Goal: Transaction & Acquisition: Purchase product/service

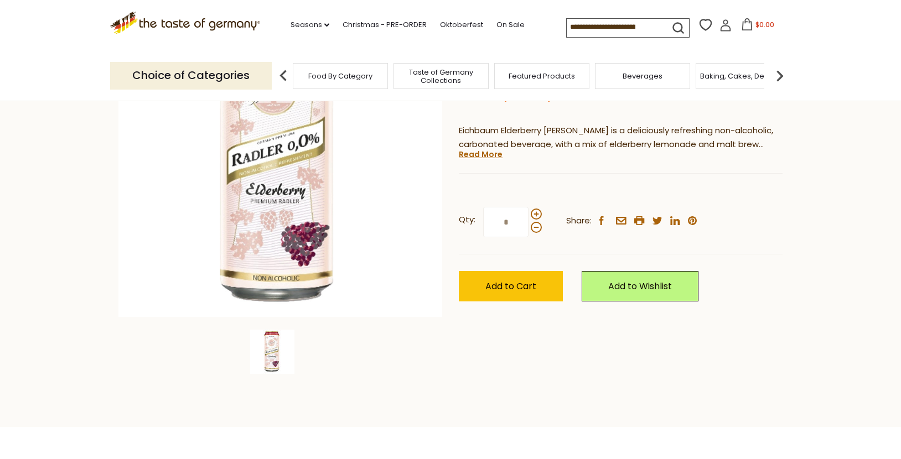
scroll to position [166, 0]
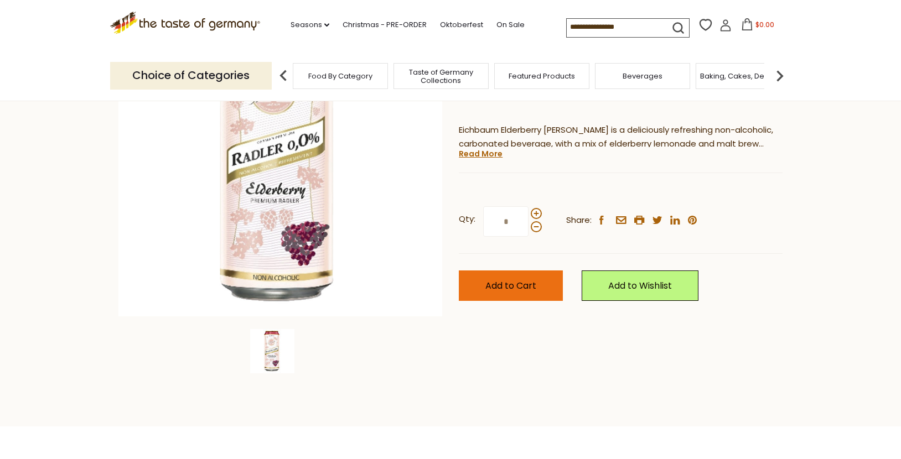
click at [532, 289] on span "Add to Cart" at bounding box center [510, 285] width 51 height 13
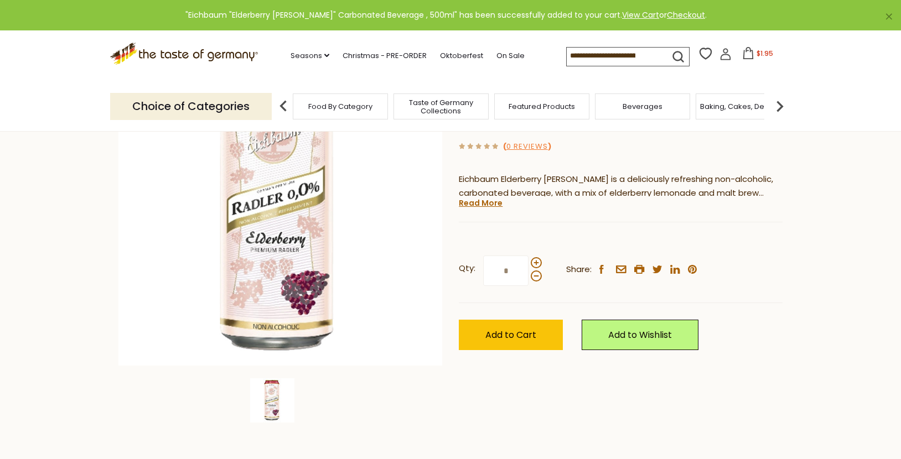
scroll to position [0, 0]
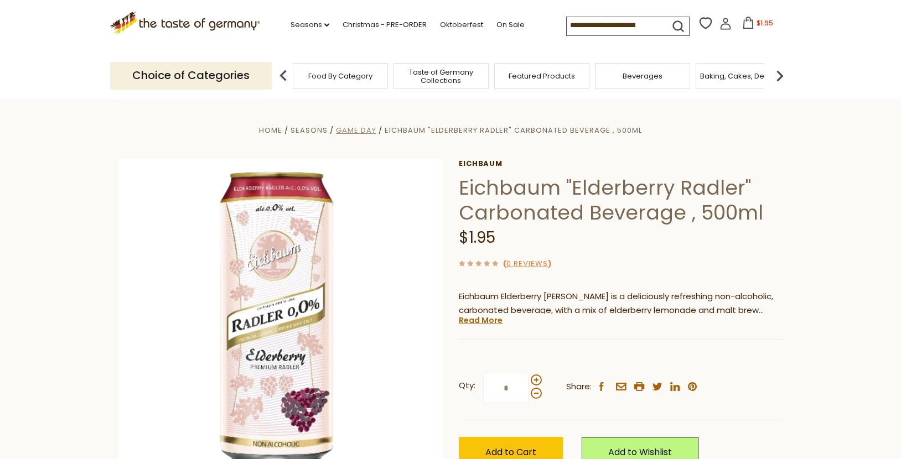
click at [364, 131] on span "Game Day" at bounding box center [356, 130] width 40 height 11
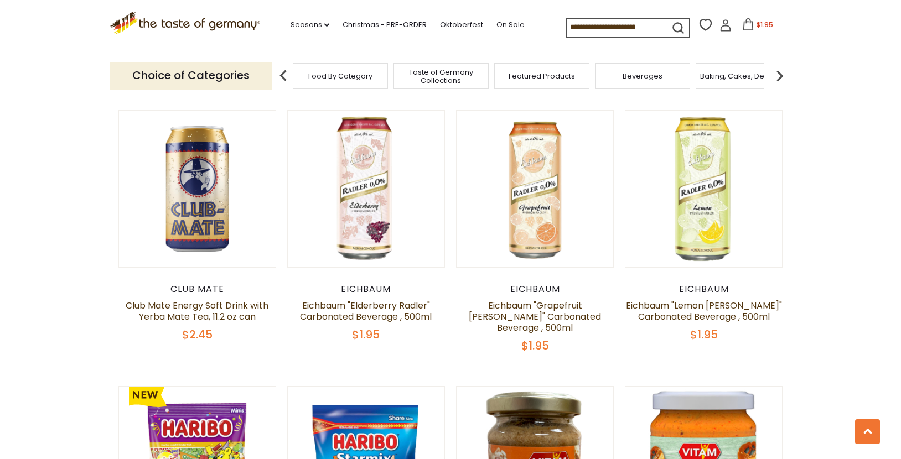
scroll to position [671, 0]
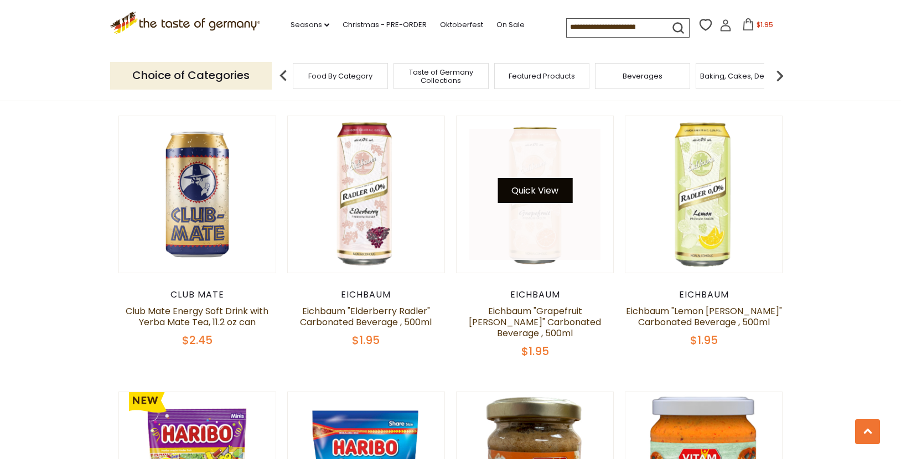
click at [542, 183] on button "Quick View" at bounding box center [534, 190] width 75 height 25
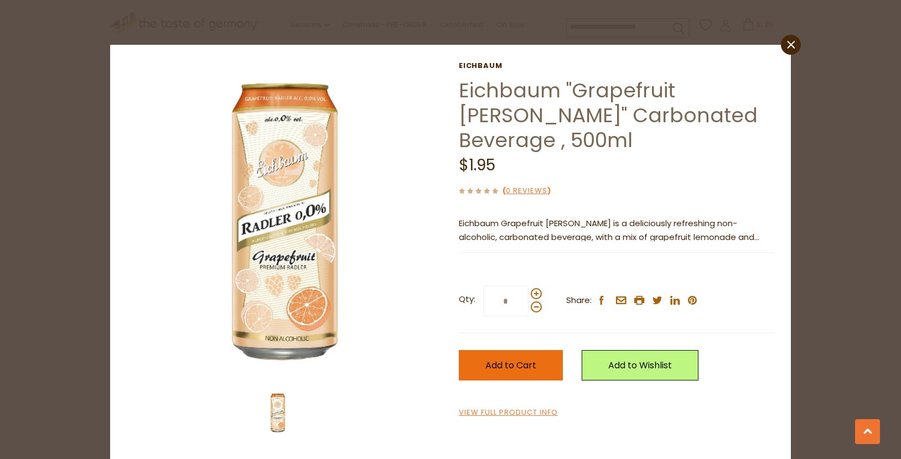
click at [515, 359] on span "Add to Cart" at bounding box center [510, 365] width 51 height 13
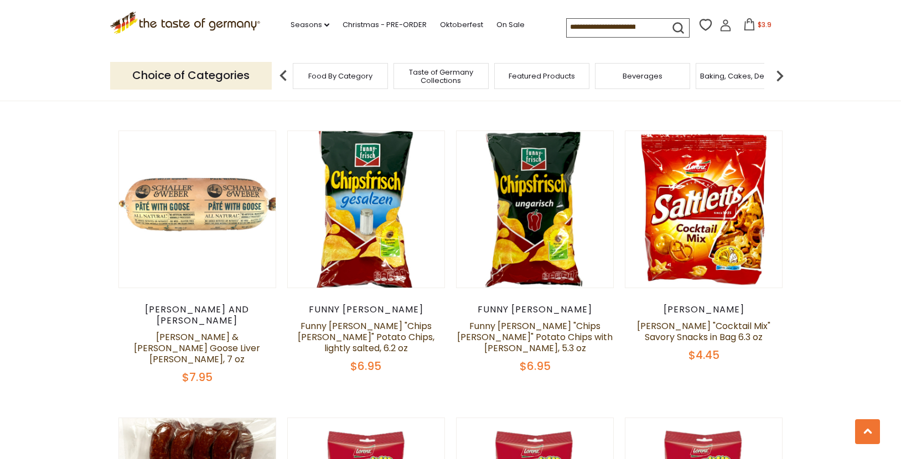
scroll to position [1788, 0]
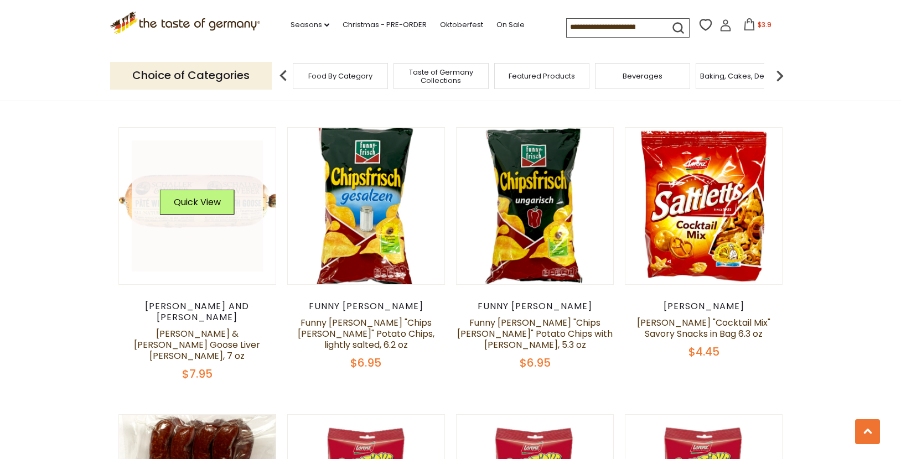
click at [188, 178] on link at bounding box center [198, 206] width 132 height 132
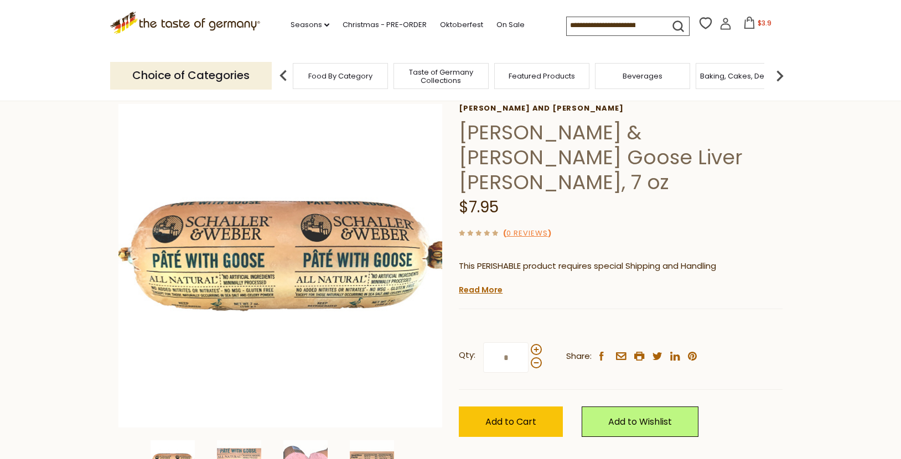
scroll to position [56, 0]
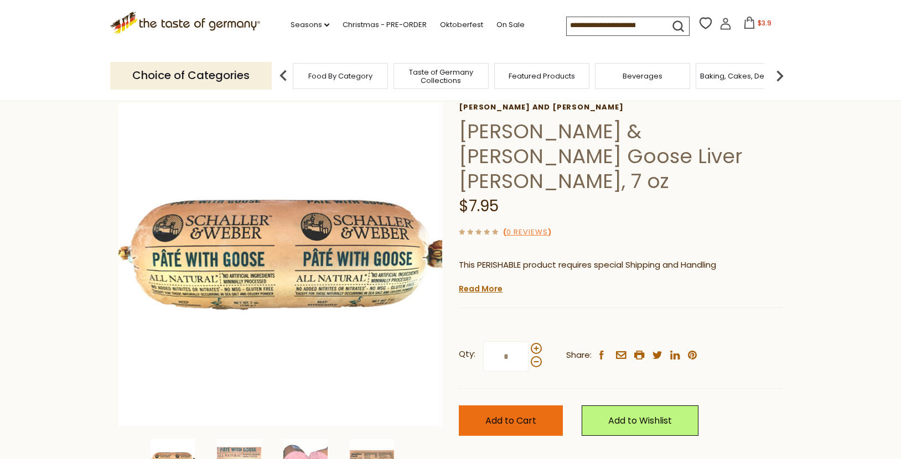
click at [500, 405] on button "Add to Cart" at bounding box center [511, 420] width 104 height 30
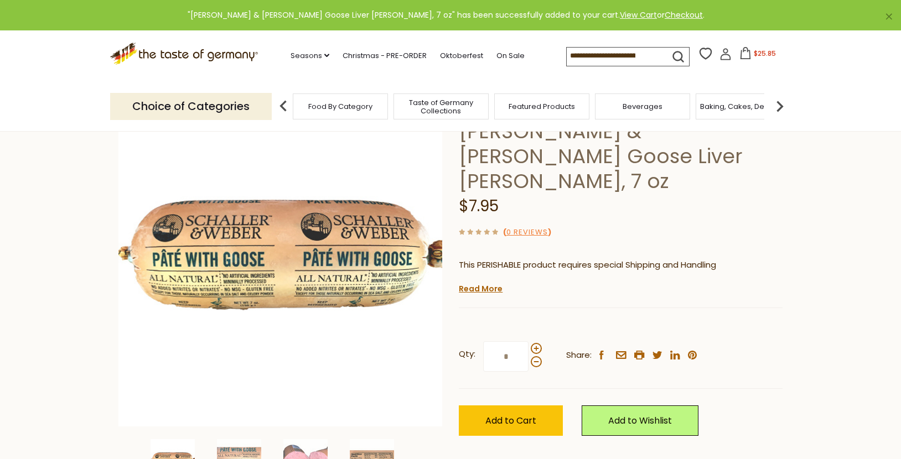
scroll to position [0, 0]
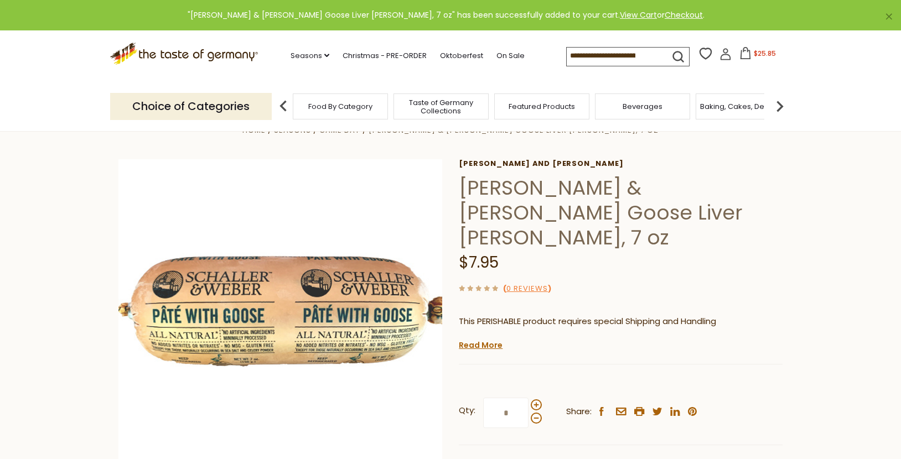
click at [757, 54] on span "$25.85" at bounding box center [764, 53] width 22 height 9
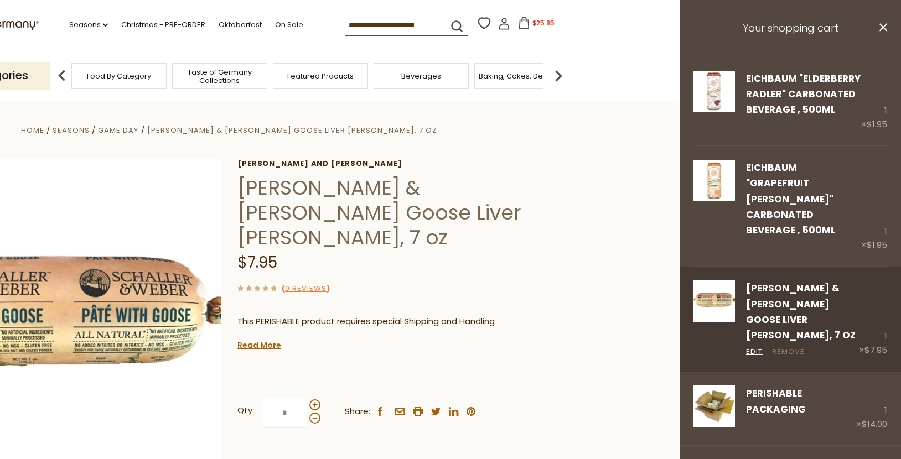
click at [786, 346] on link "Remove" at bounding box center [788, 352] width 33 height 12
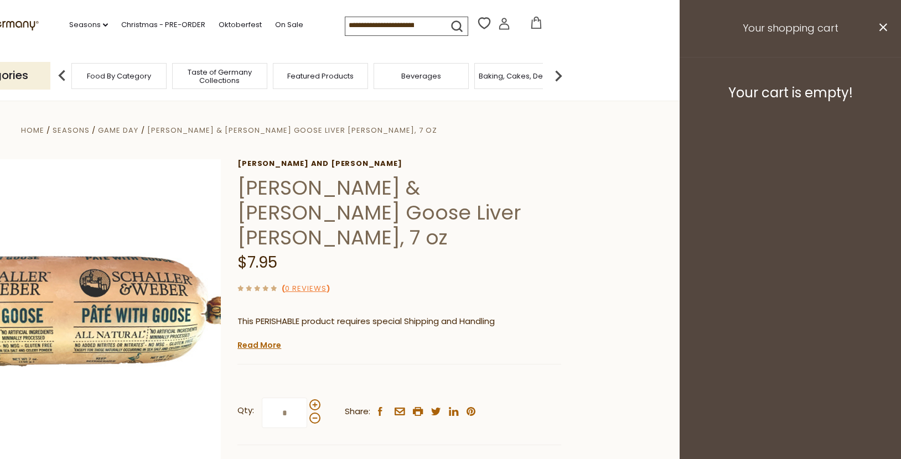
click at [883, 32] on button "close" at bounding box center [882, 29] width 8 height 14
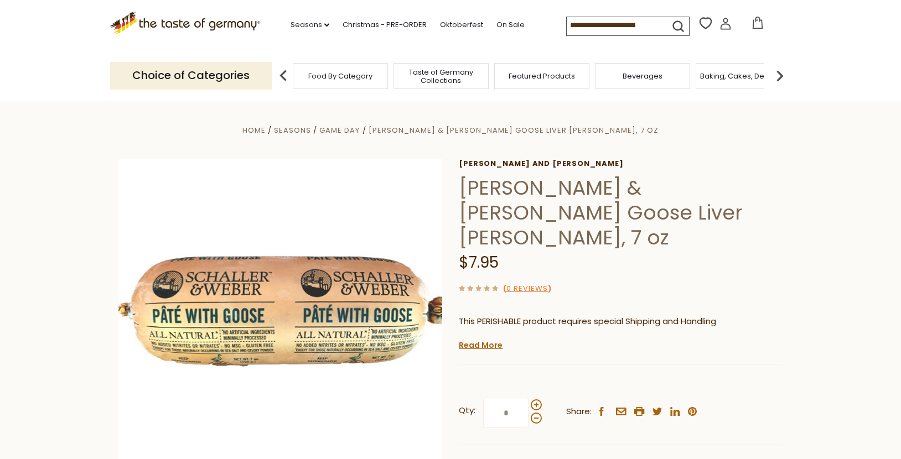
click at [757, 22] on icon at bounding box center [757, 23] width 12 height 12
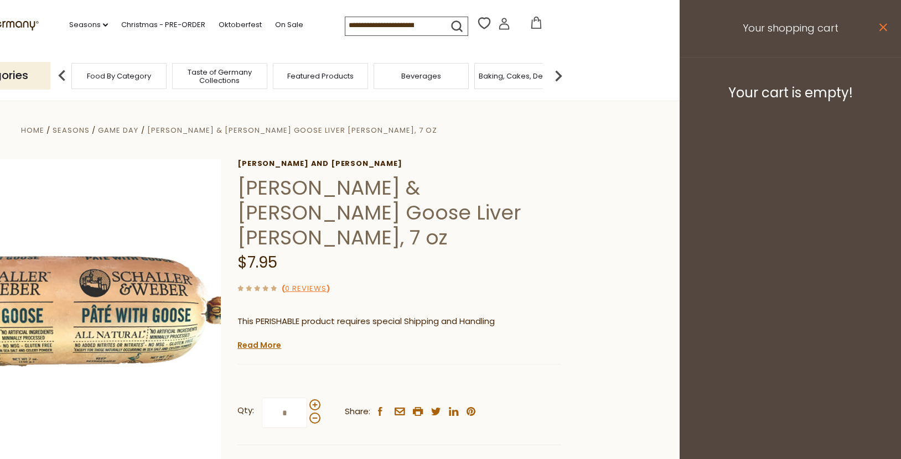
click at [882, 28] on icon at bounding box center [883, 27] width 8 height 8
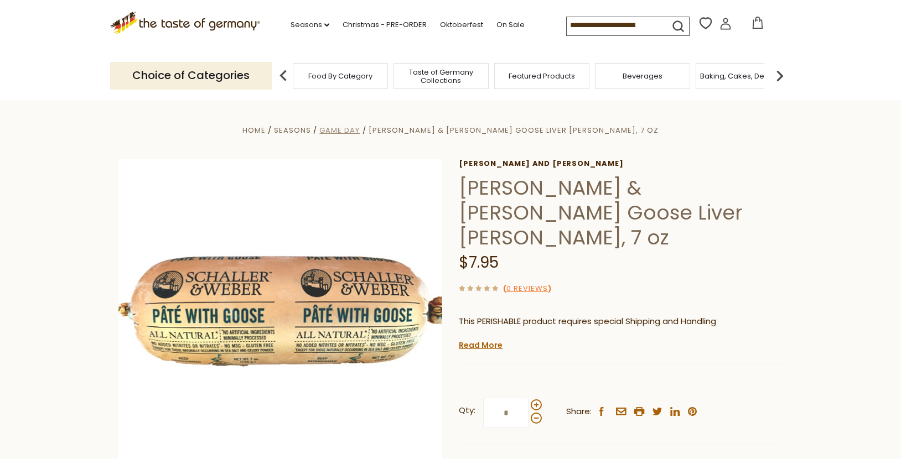
click at [360, 131] on span "Game Day" at bounding box center [339, 130] width 40 height 11
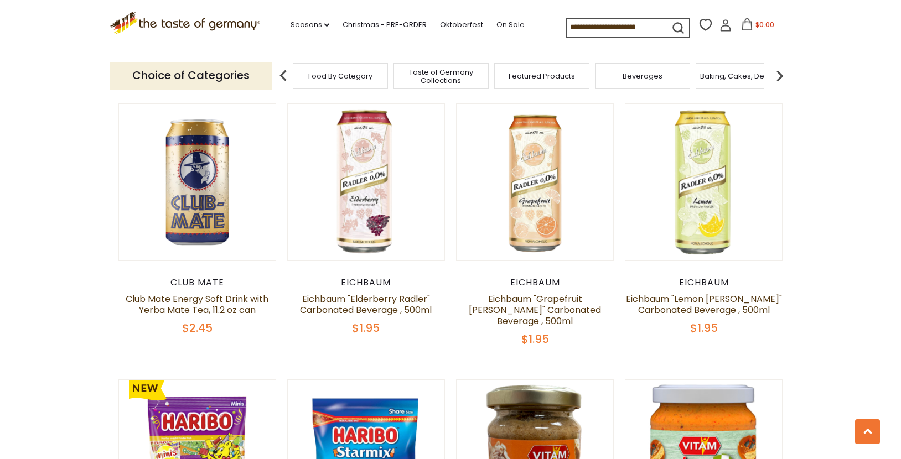
scroll to position [684, 0]
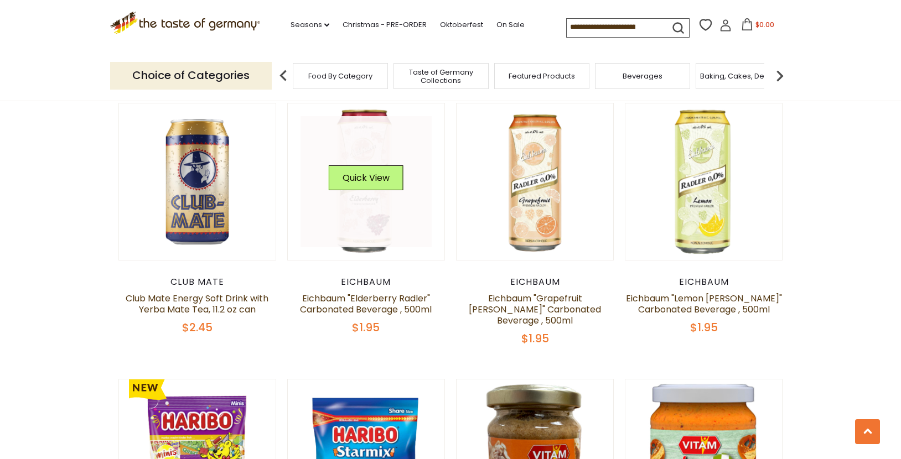
click at [368, 196] on link at bounding box center [366, 182] width 132 height 132
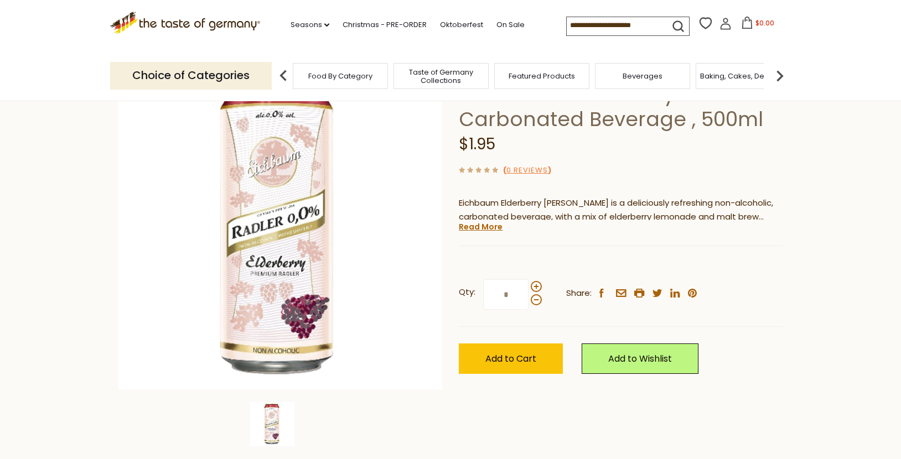
scroll to position [100, 0]
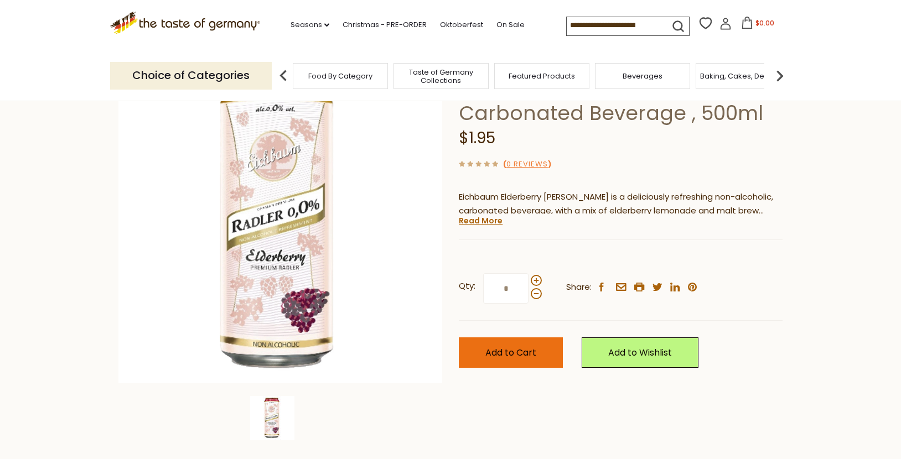
click at [521, 358] on span "Add to Cart" at bounding box center [510, 352] width 51 height 13
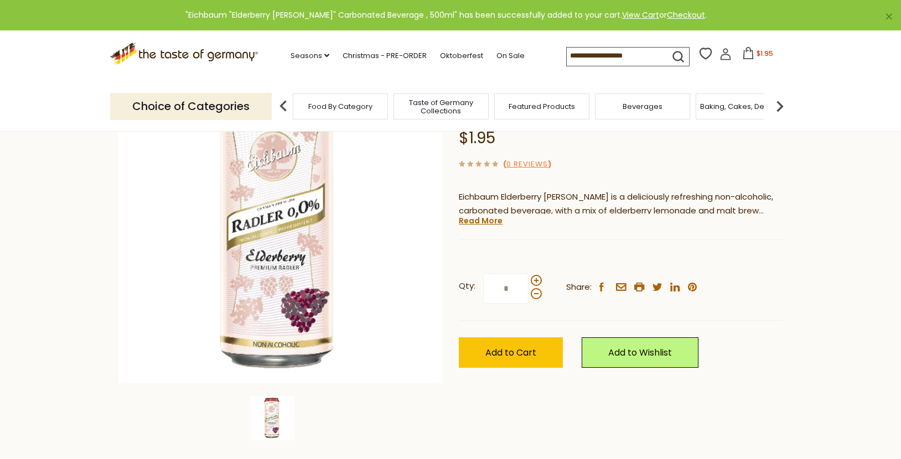
click at [780, 109] on img at bounding box center [779, 106] width 22 height 22
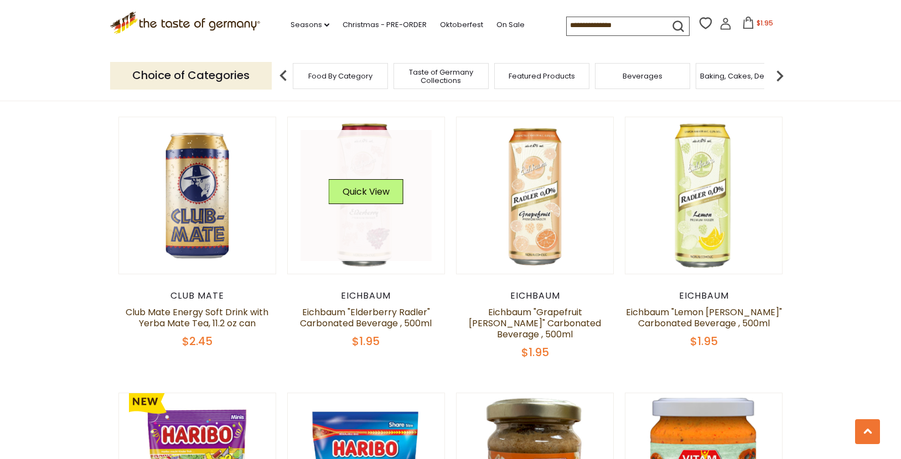
scroll to position [684, 0]
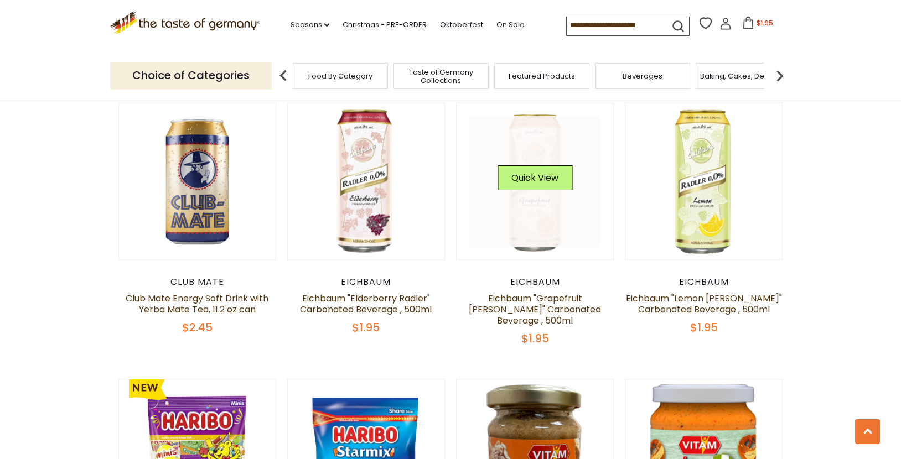
click at [528, 197] on link at bounding box center [535, 182] width 132 height 132
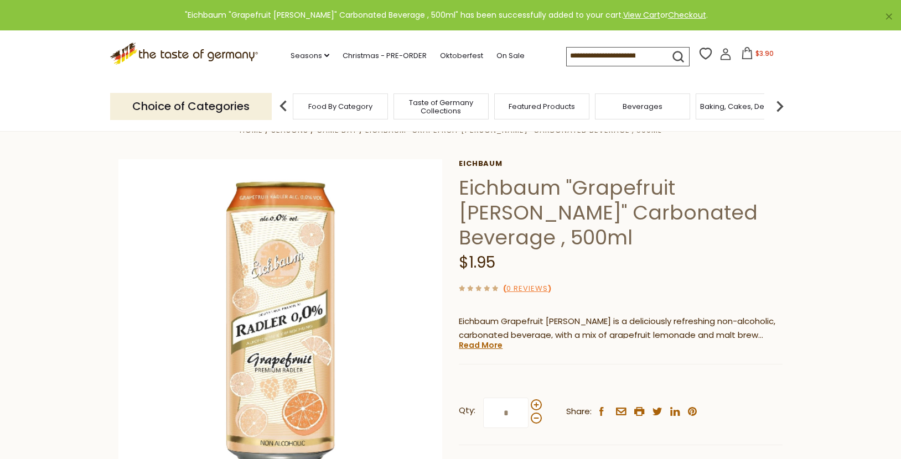
click at [747, 55] on icon at bounding box center [747, 53] width 12 height 12
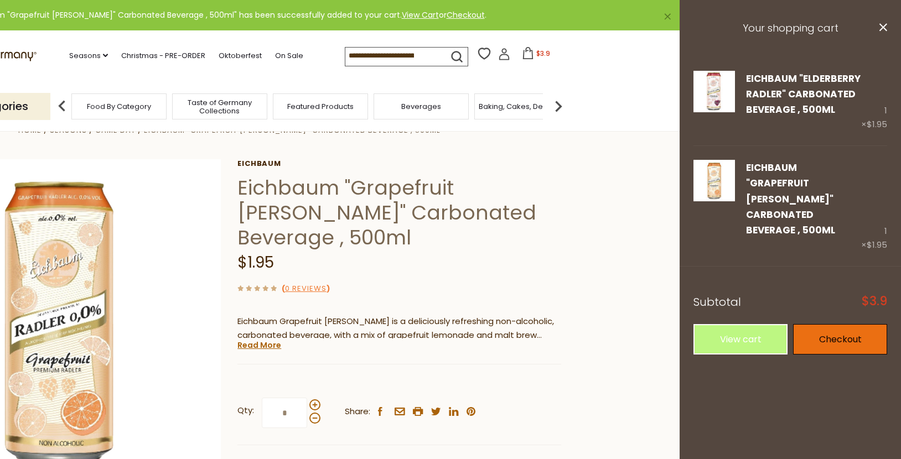
click at [840, 324] on link "Checkout" at bounding box center [840, 339] width 94 height 30
